Goal: Information Seeking & Learning: Learn about a topic

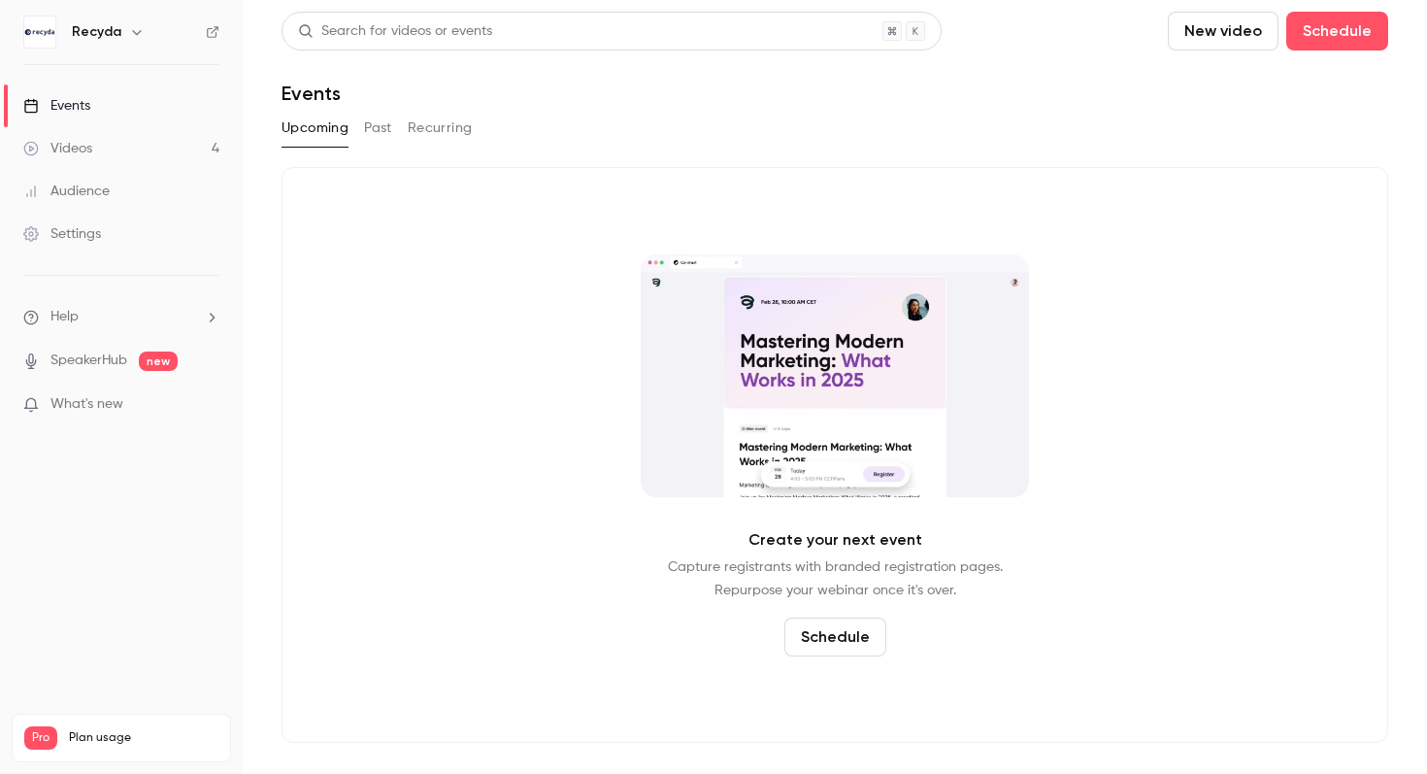
click at [81, 145] on div "Videos" at bounding box center [57, 148] width 69 height 19
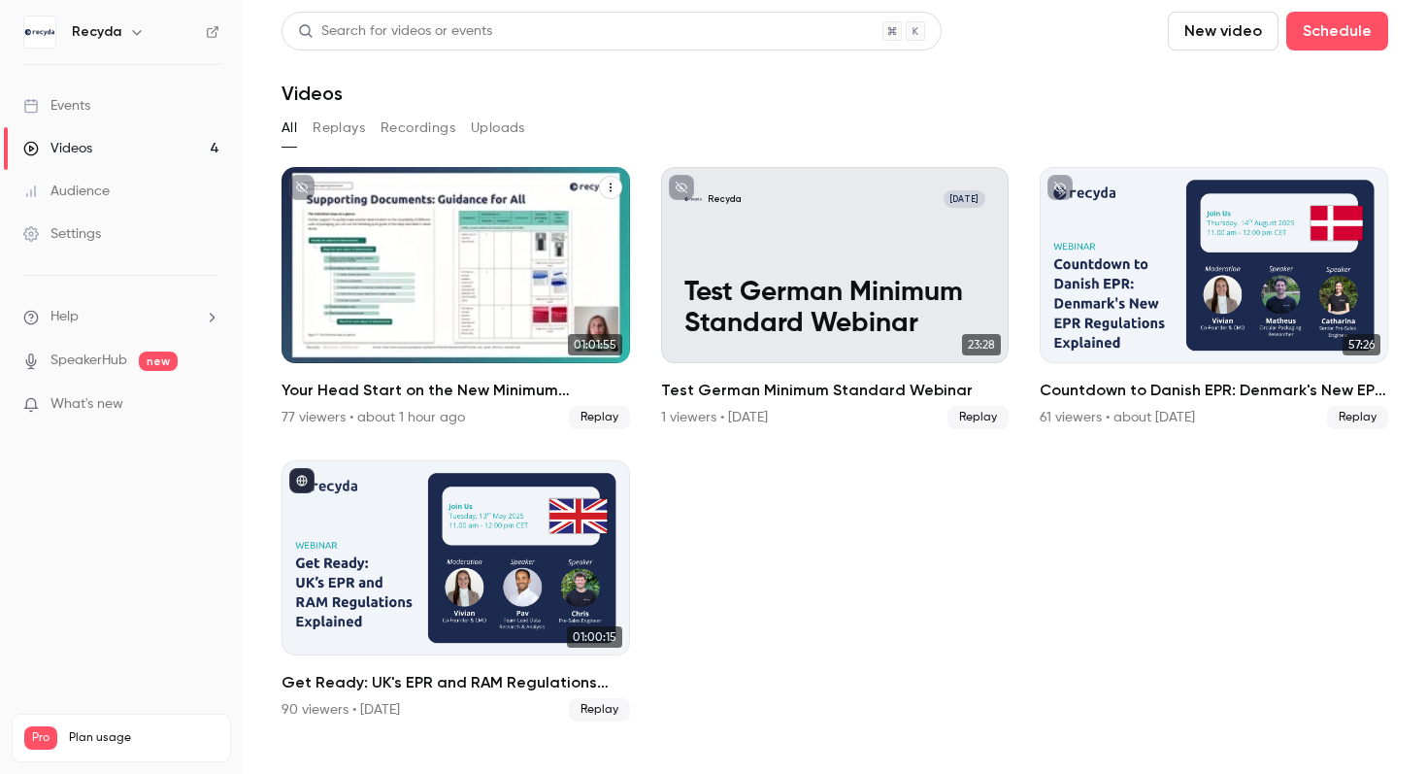
click at [424, 392] on h2 "Your Head Start on the New Minimum Standard: Mastering the New Requirements" at bounding box center [455, 390] width 348 height 23
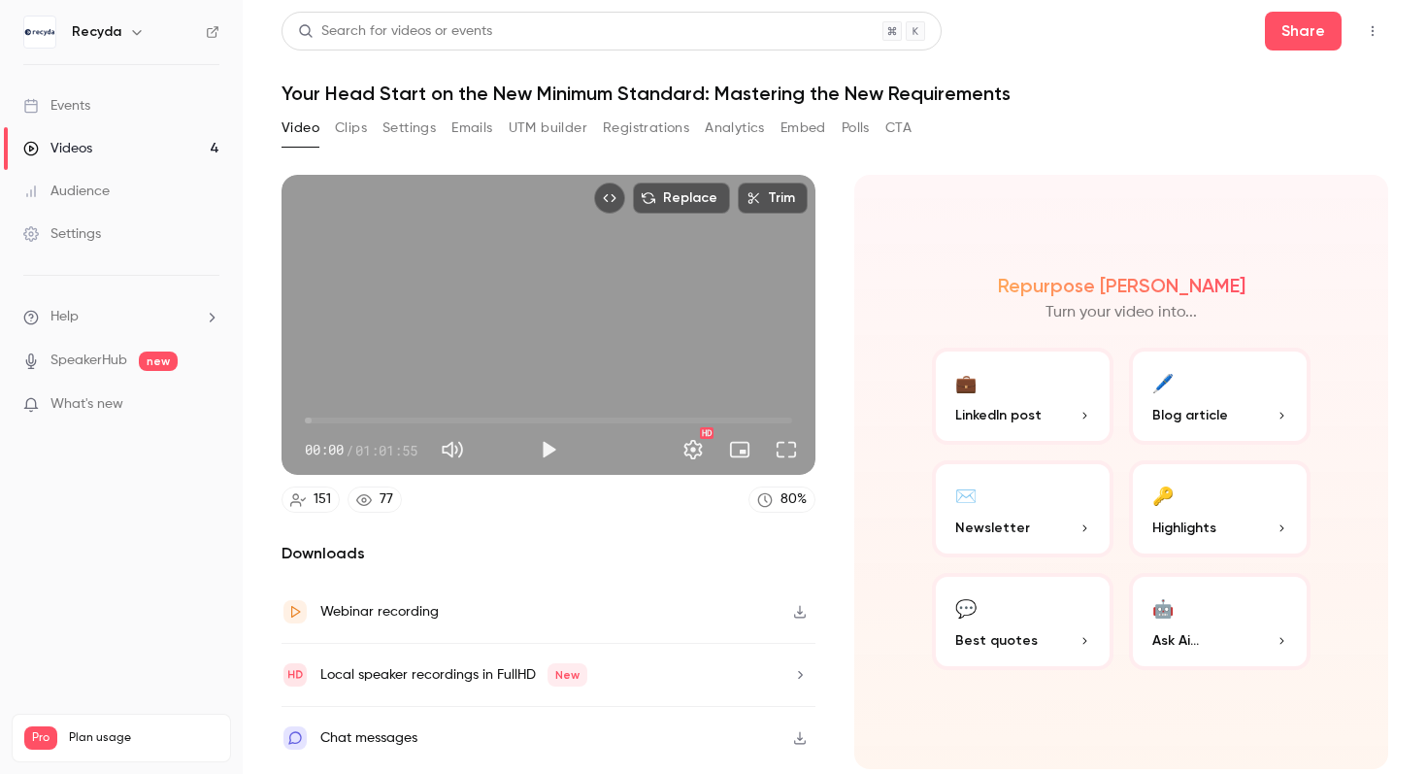
click at [726, 139] on button "Analytics" at bounding box center [735, 128] width 60 height 31
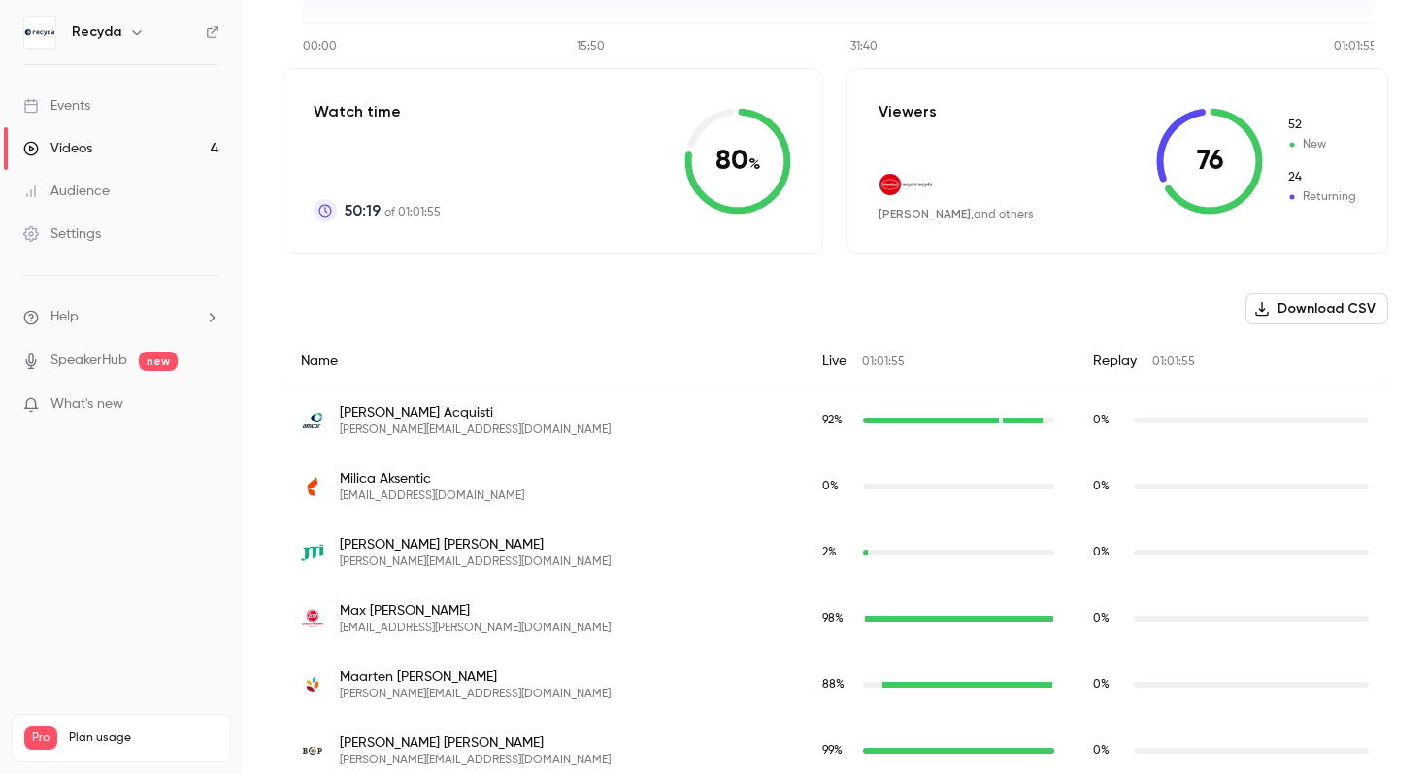
scroll to position [41, 0]
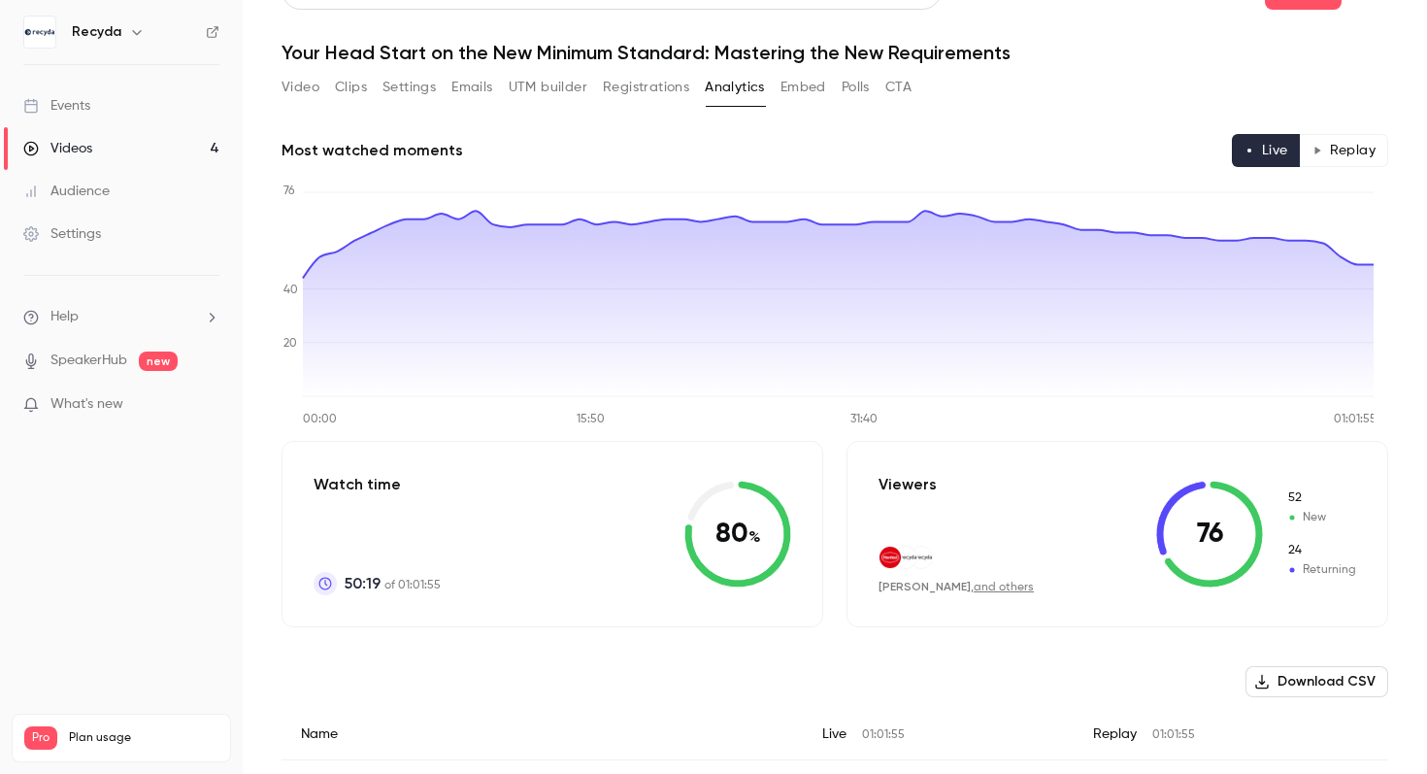
click at [91, 149] on div "Videos" at bounding box center [57, 148] width 69 height 19
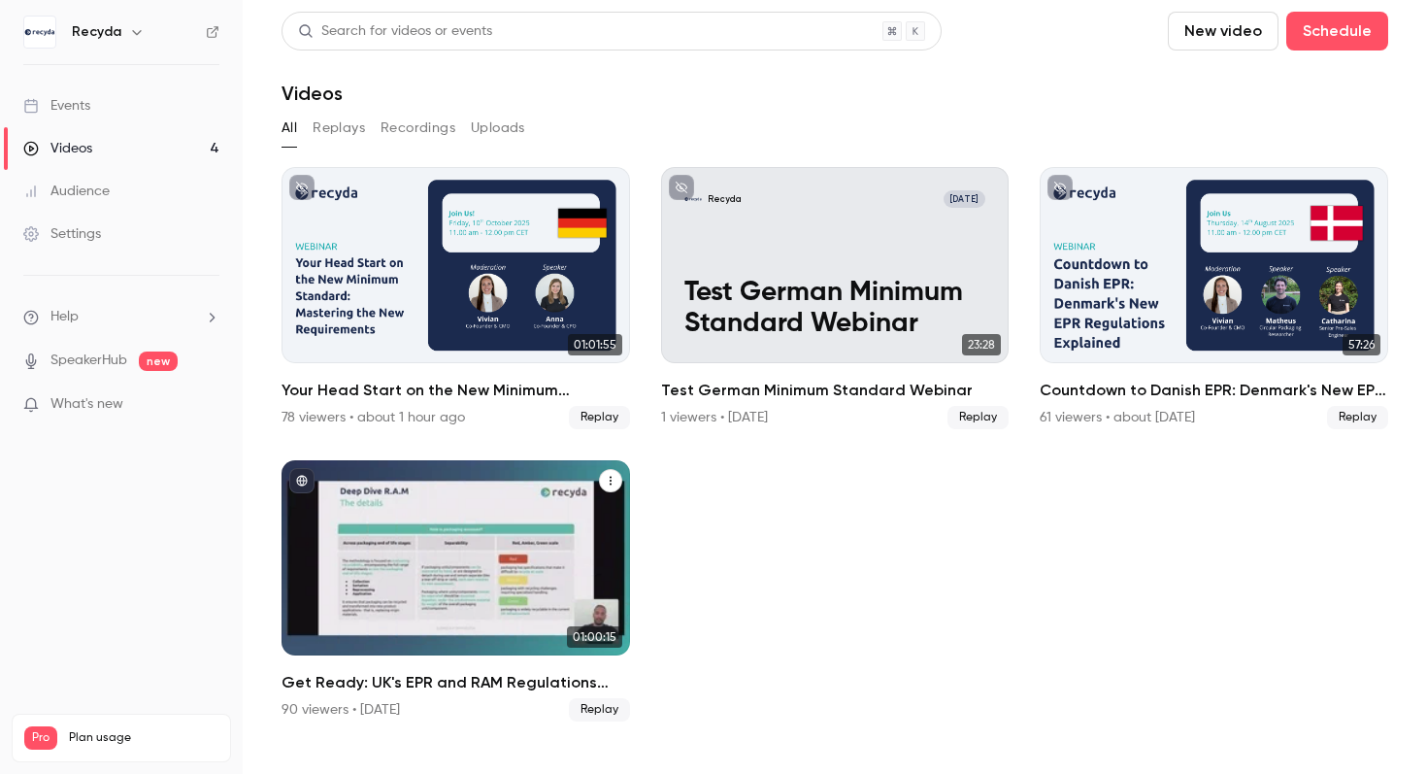
click at [342, 592] on div "Get Ready: UK's EPR and RAM Regulations Explained" at bounding box center [455, 558] width 348 height 196
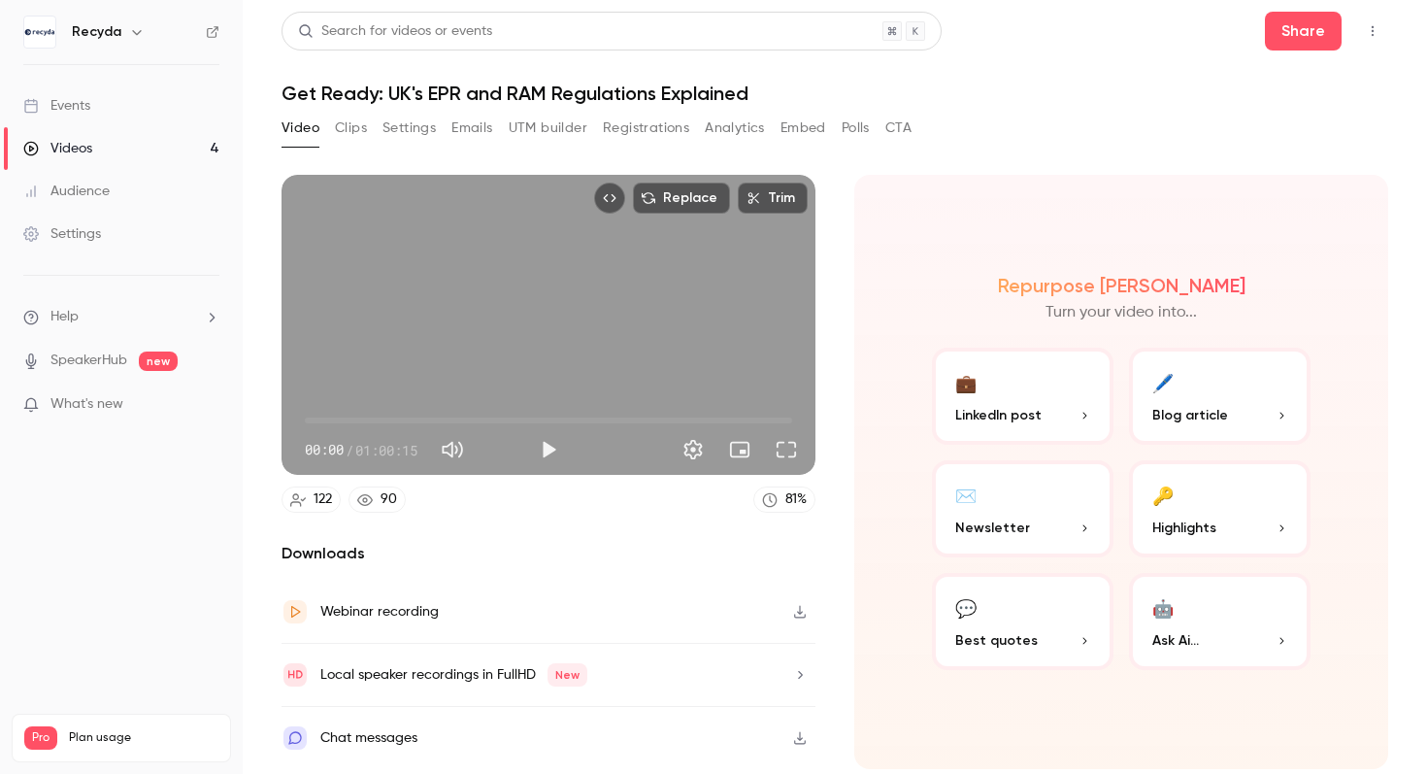
click at [717, 133] on button "Analytics" at bounding box center [735, 128] width 60 height 31
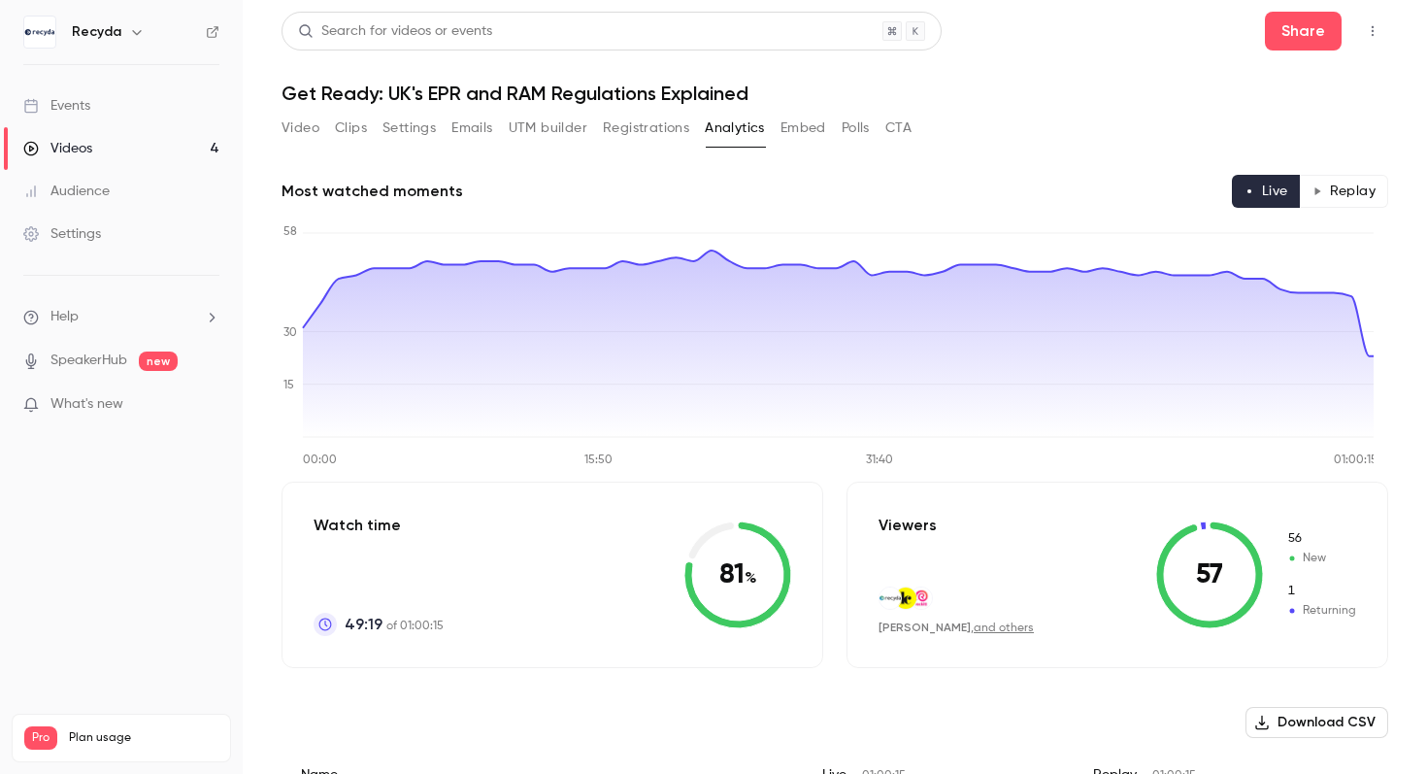
click at [107, 146] on link "Videos 4" at bounding box center [121, 148] width 243 height 43
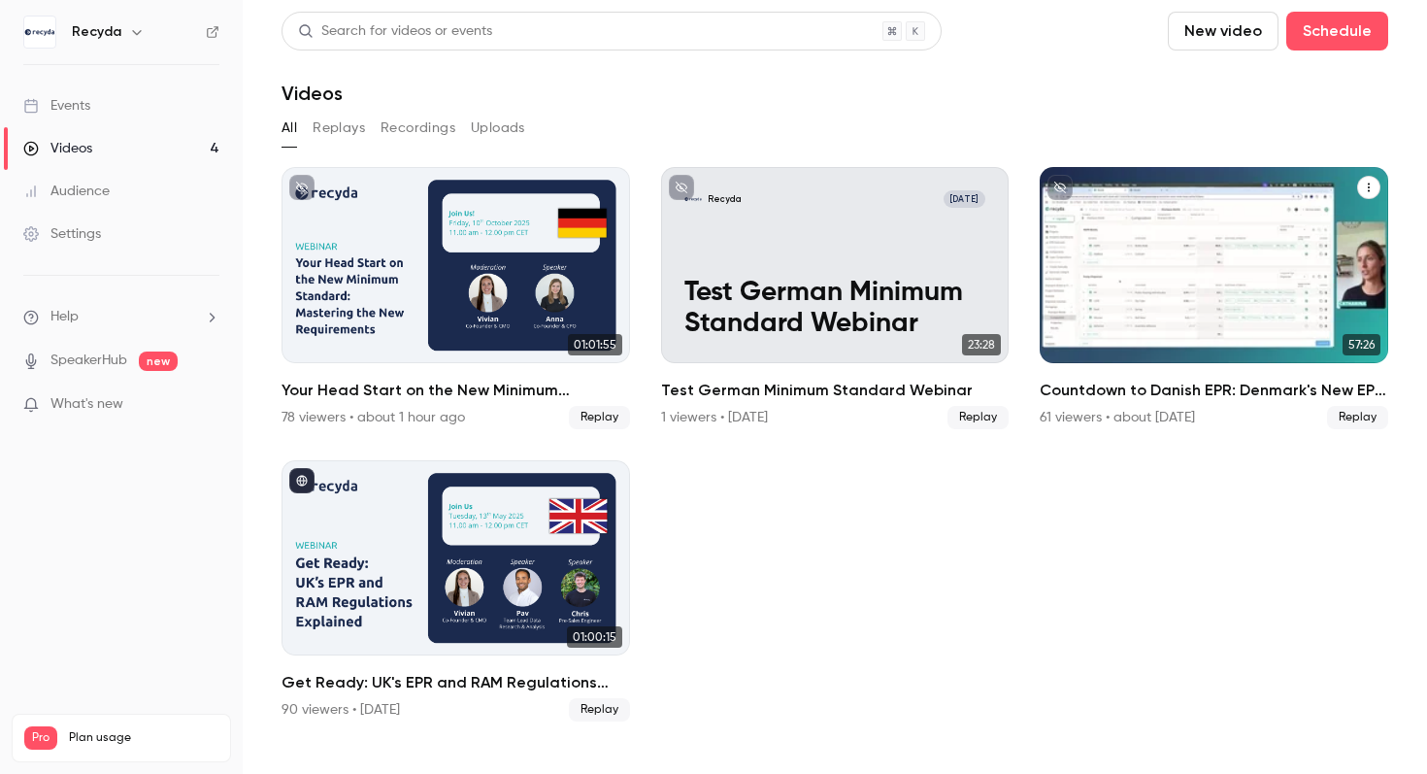
click at [1090, 403] on div "Countdown to Danish EPR: Denmark's New EPR Regulations Explained 61 viewers • a…" at bounding box center [1214, 404] width 348 height 50
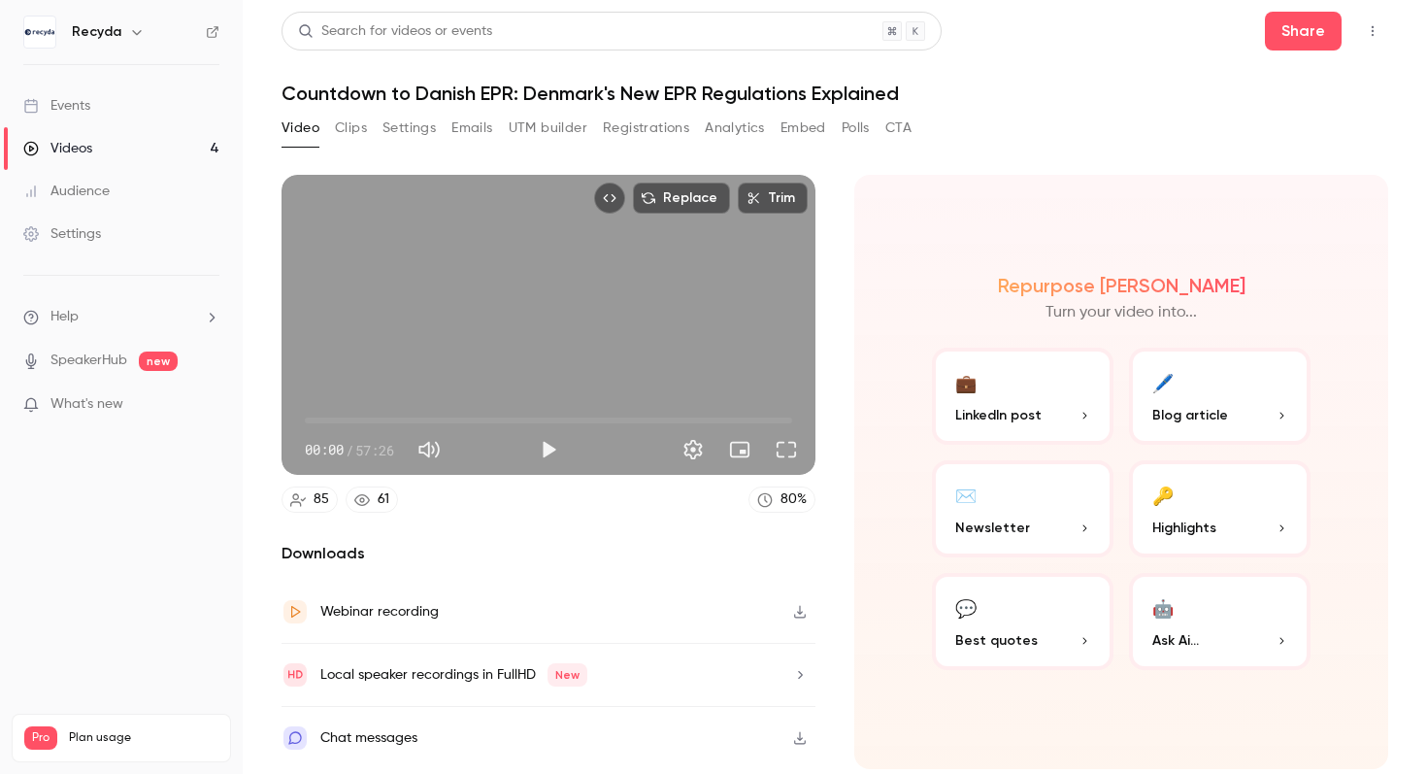
click at [759, 128] on button "Analytics" at bounding box center [735, 128] width 60 height 31
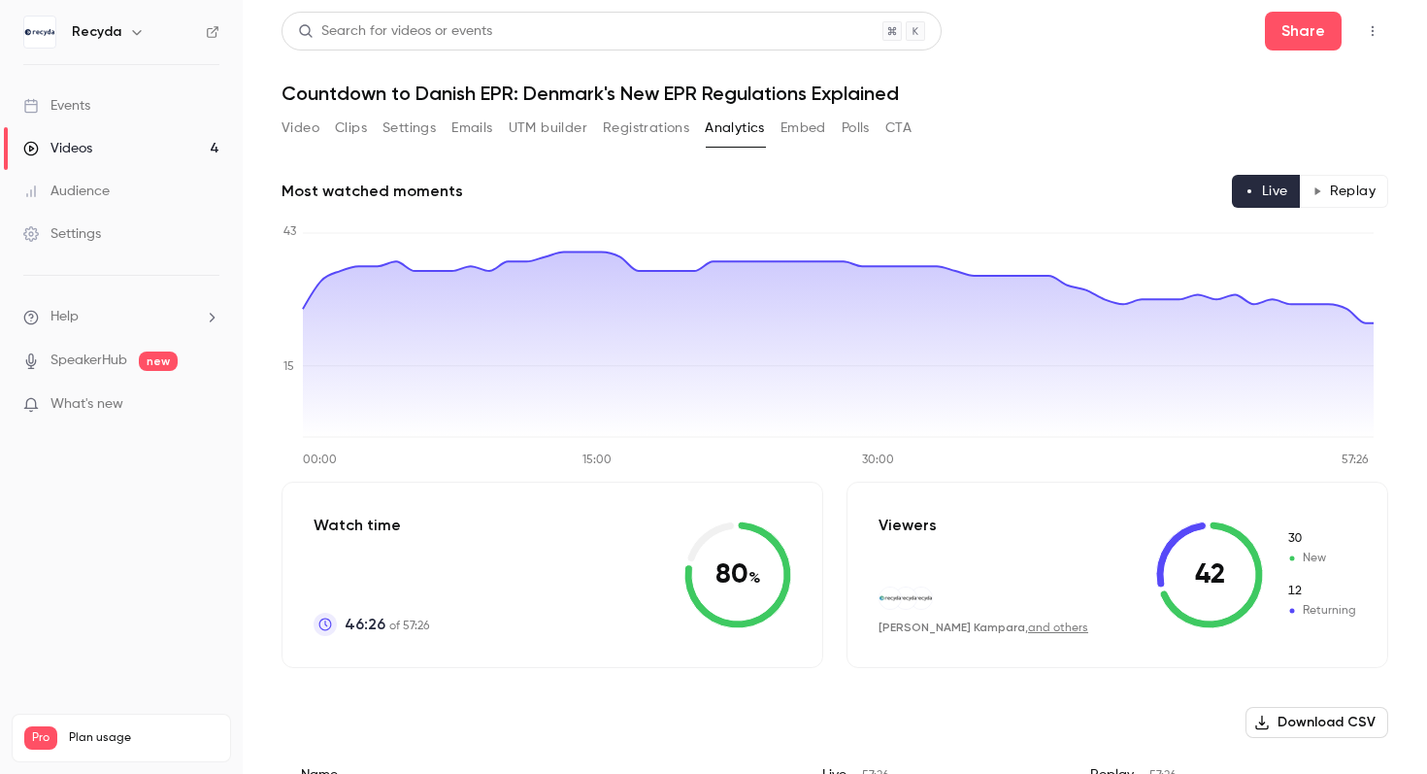
click at [108, 141] on link "Videos 4" at bounding box center [121, 148] width 243 height 43
